Goal: Task Accomplishment & Management: Manage account settings

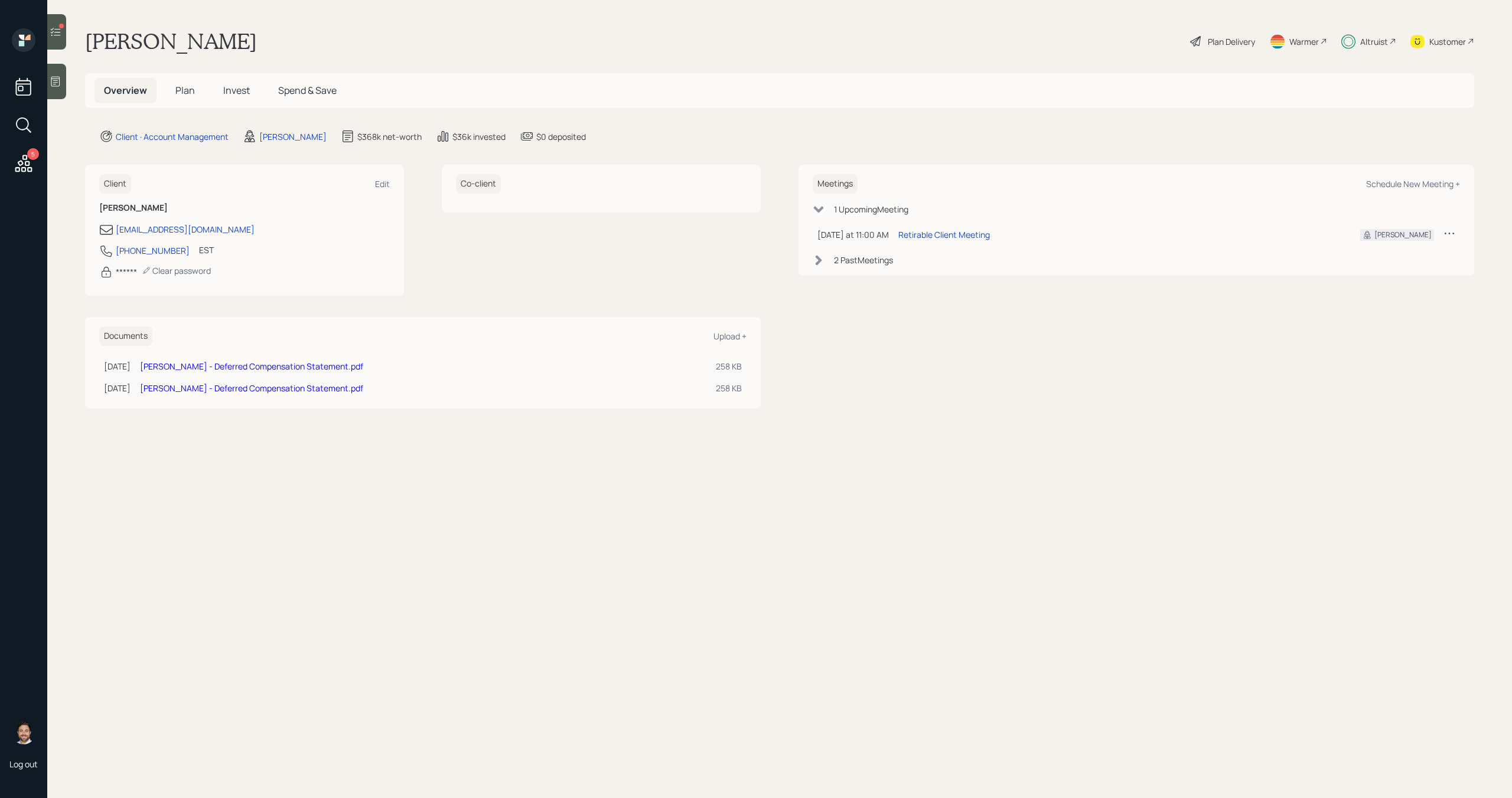
click at [228, 93] on span "Invest" at bounding box center [237, 90] width 26 height 13
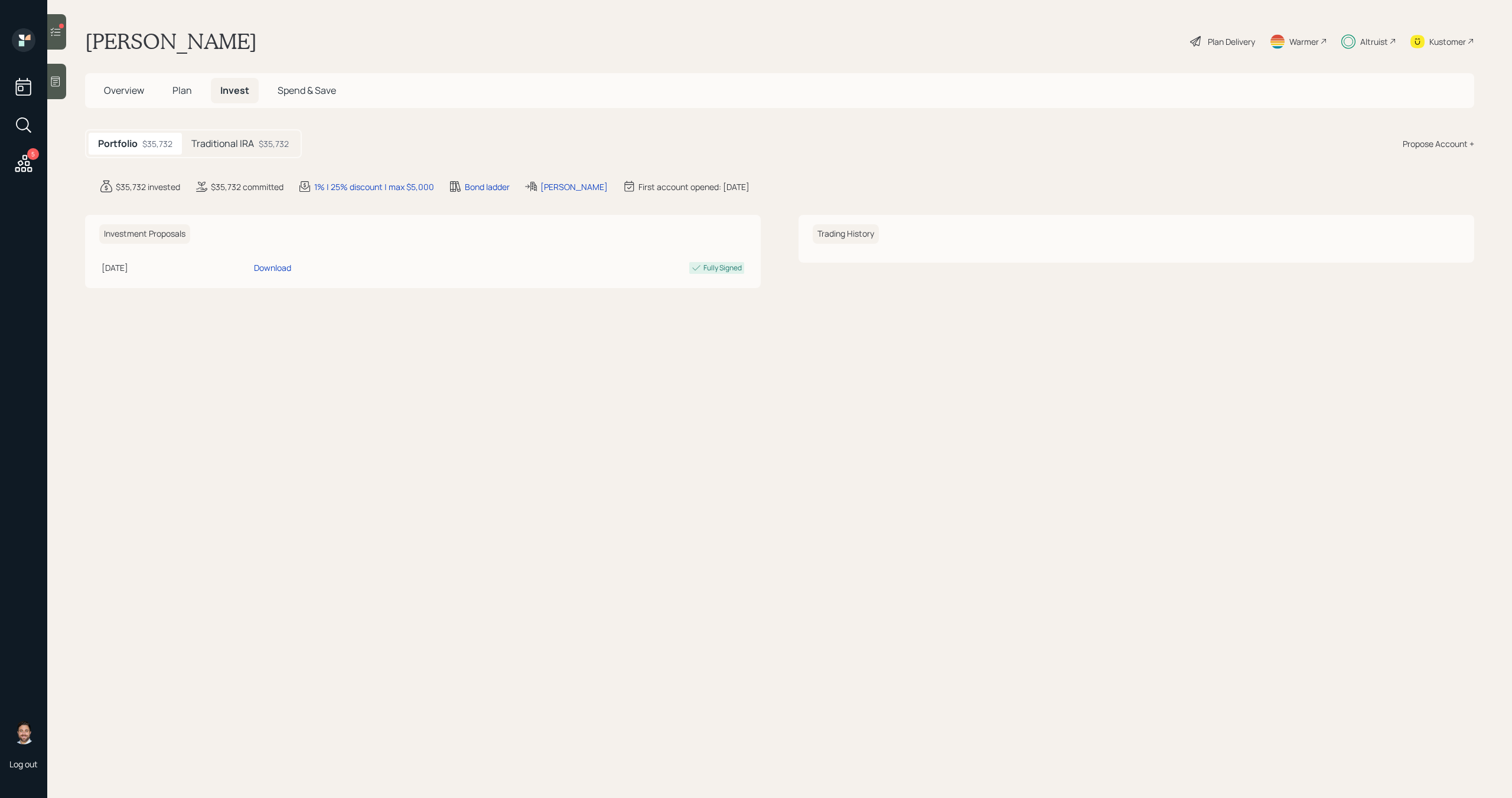
click at [245, 143] on h5 "Traditional IRA" at bounding box center [223, 144] width 63 height 11
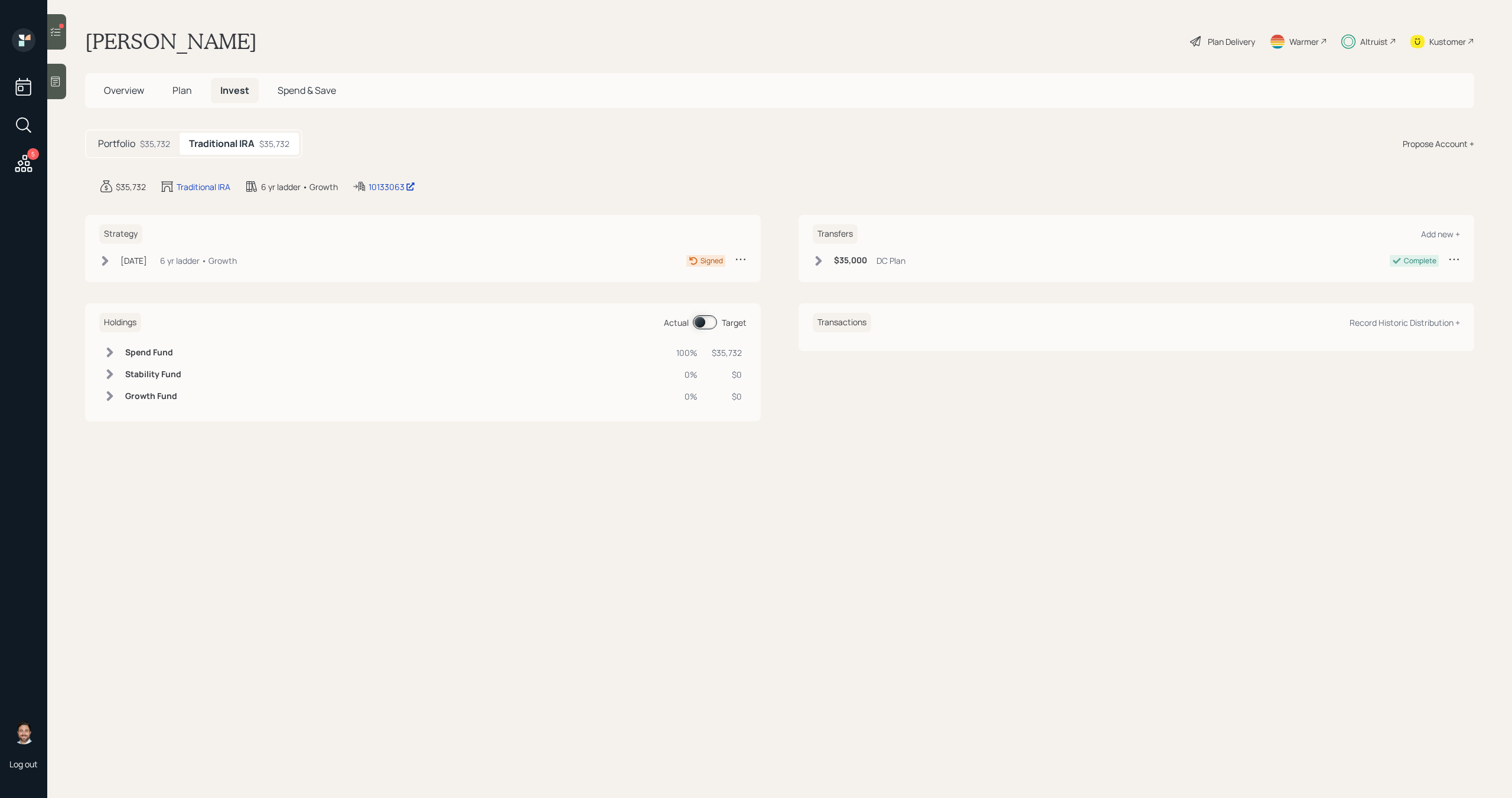
click at [58, 30] on icon at bounding box center [55, 31] width 12 height 12
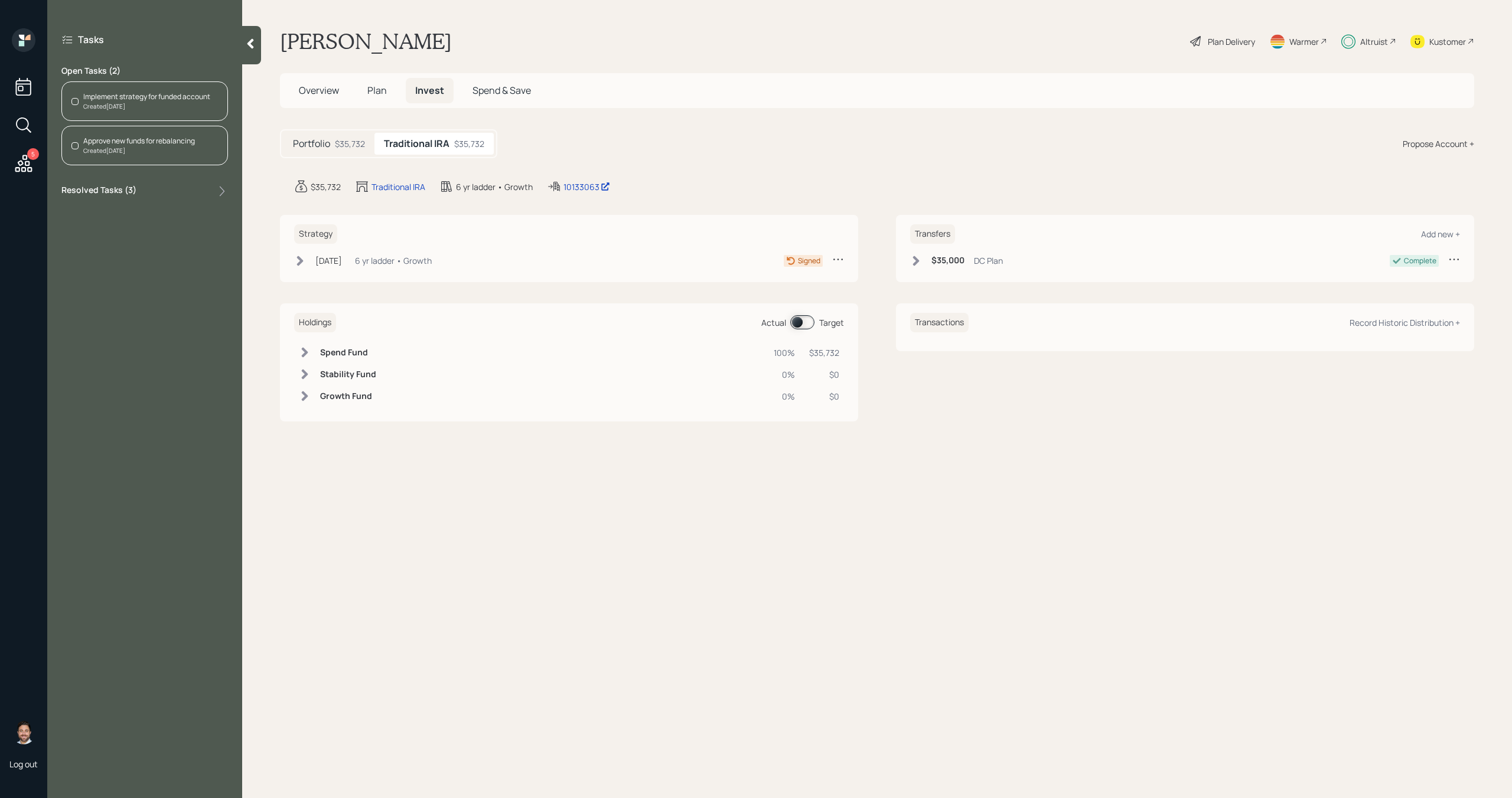
click at [110, 102] on div "Created 2 days ago" at bounding box center [147, 107] width 127 height 9
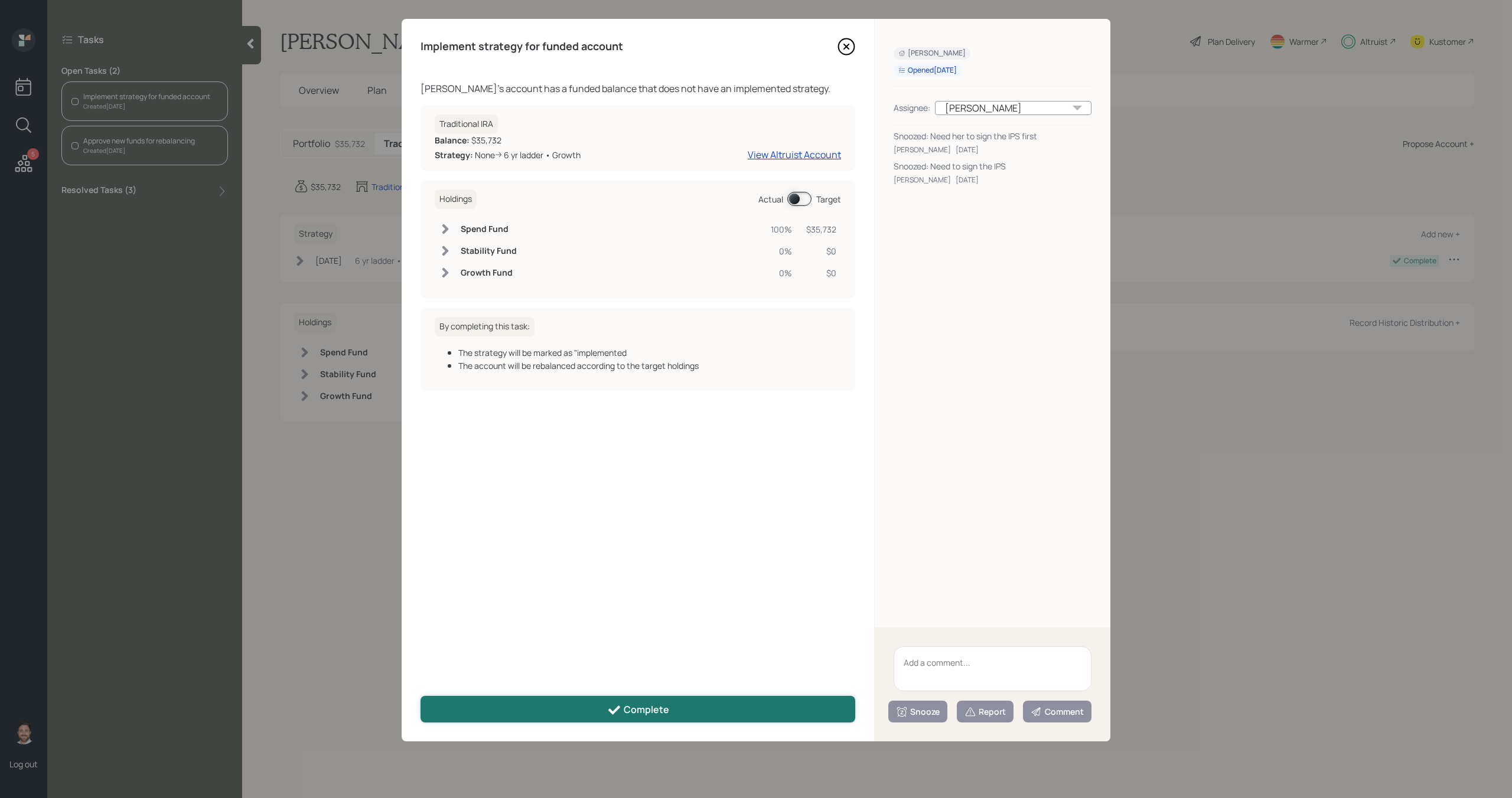
click at [528, 710] on button "Complete" at bounding box center [638, 709] width 435 height 26
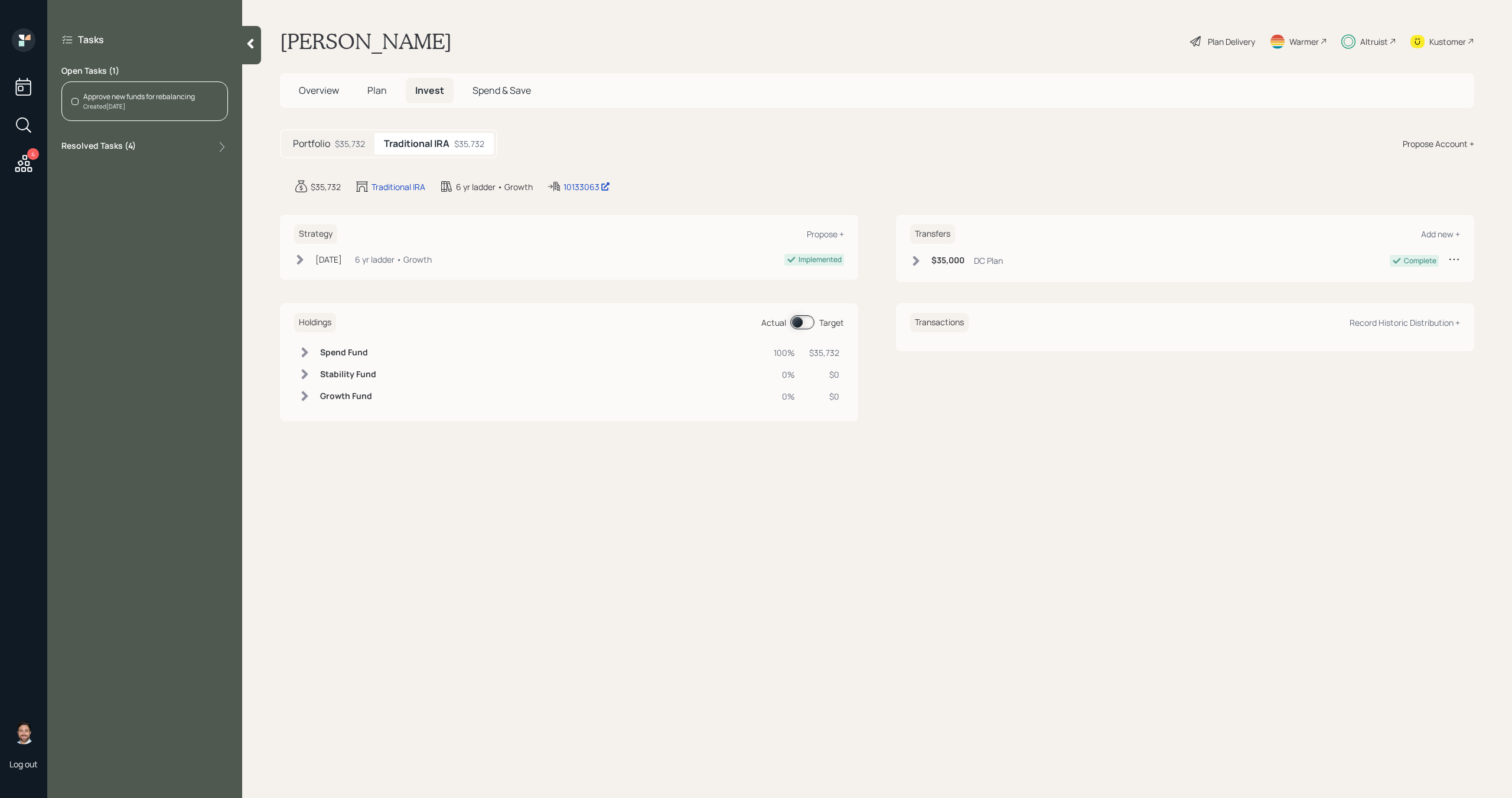
click at [197, 114] on div "Approve new funds for rebalancing Created 2 days ago" at bounding box center [144, 101] width 166 height 40
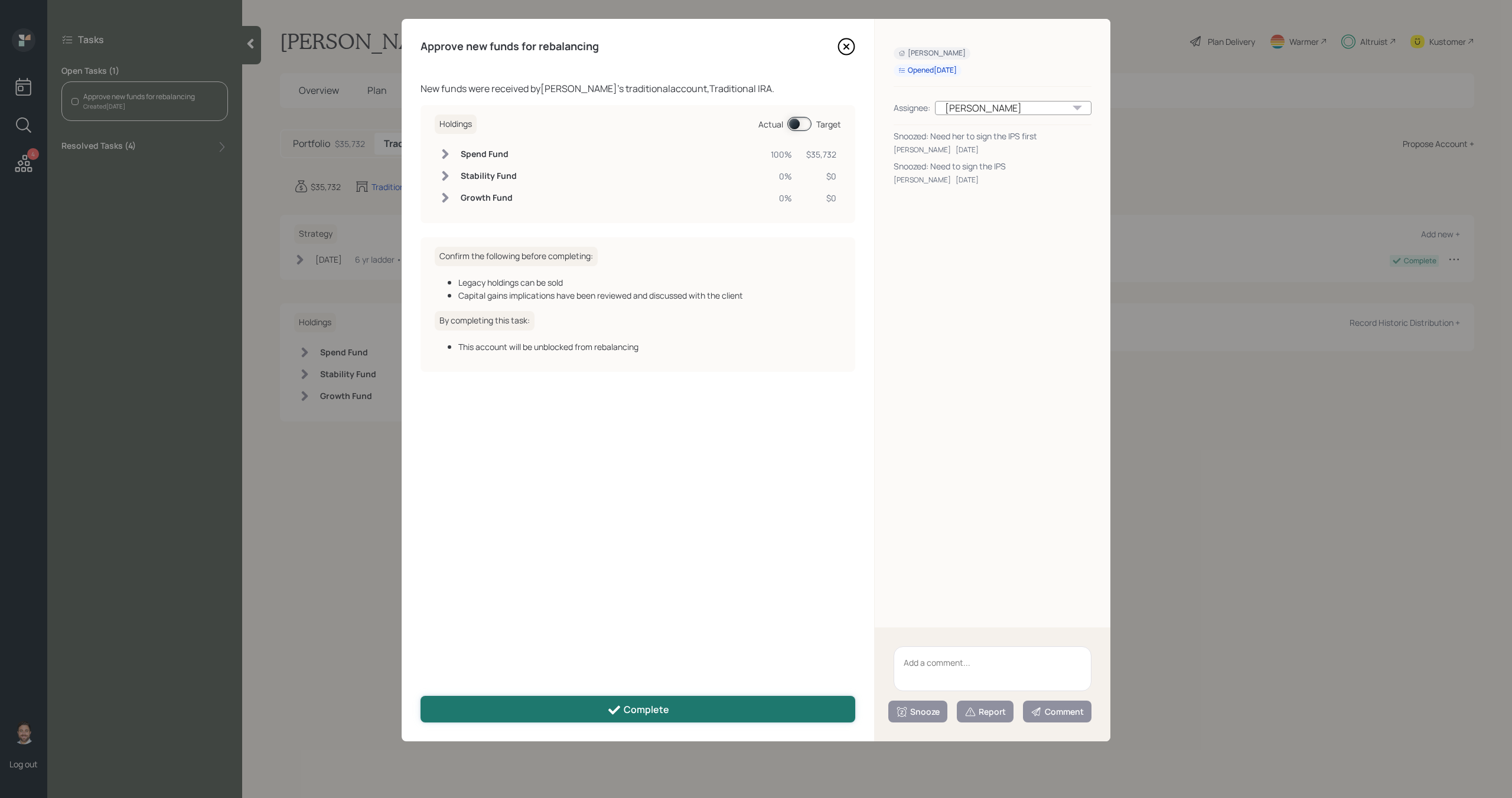
click at [557, 711] on button "Complete" at bounding box center [638, 709] width 435 height 26
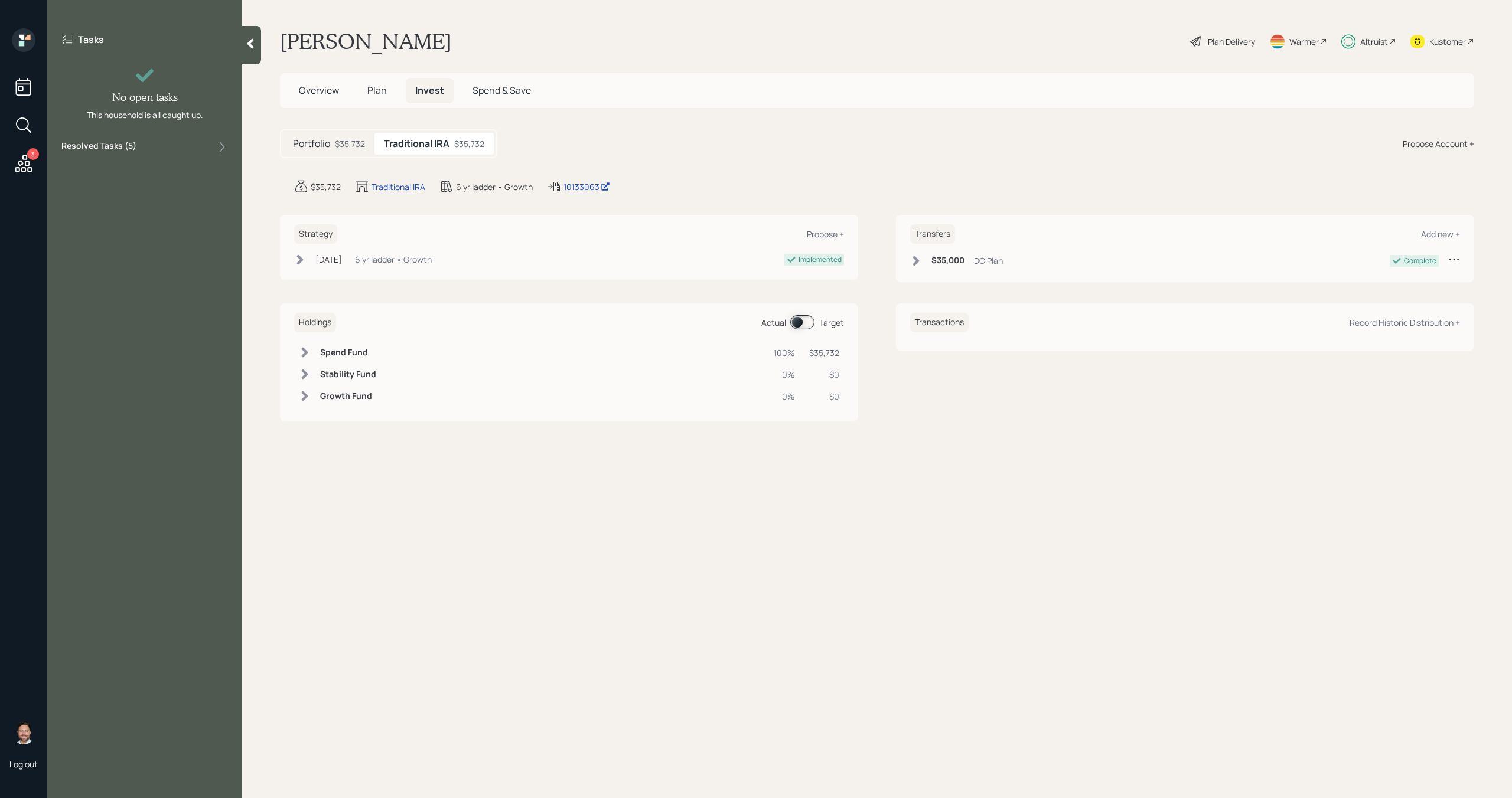
click at [18, 165] on icon at bounding box center [24, 164] width 21 height 21
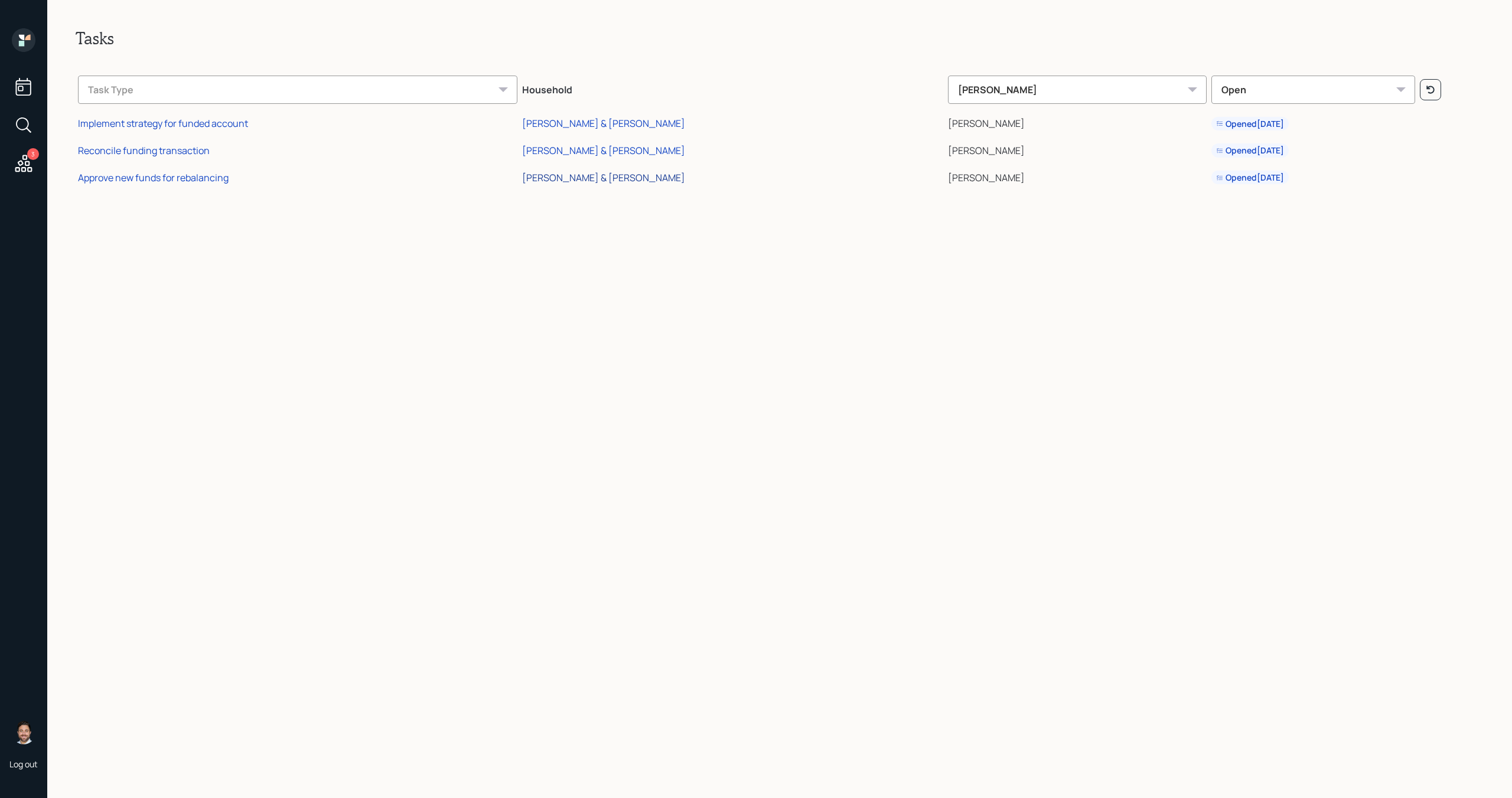
click at [644, 179] on div "Deborah & Jack Houston" at bounding box center [604, 178] width 163 height 13
